Goal: Transaction & Acquisition: Purchase product/service

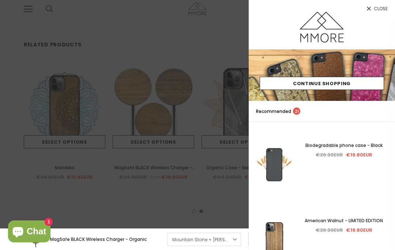
scroll to position [2173, 0]
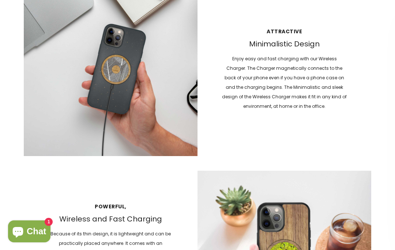
scroll to position [724, 0]
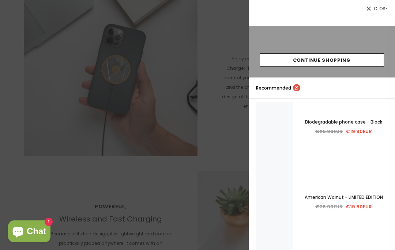
scroll to position [724, 0]
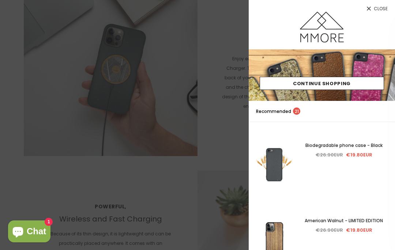
click at [211, 165] on div at bounding box center [197, 125] width 395 height 250
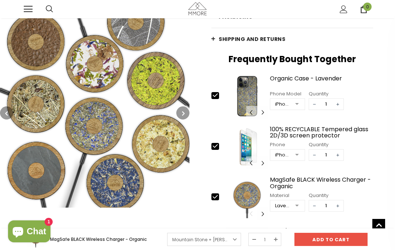
scroll to position [180, 0]
